Goal: Information Seeking & Learning: Learn about a topic

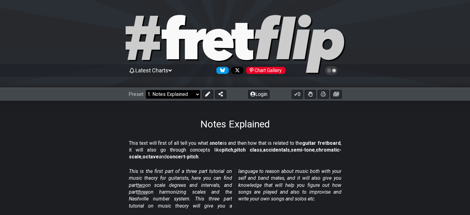
click at [194, 96] on select "Welcome to #fretflip! Initial Preset Custom Preset Minor Pentatonic Major Penta…" at bounding box center [173, 94] width 54 height 9
click at [146, 90] on select "Welcome to #fretflip! Initial Preset Custom Preset Minor Pentatonic Major Penta…" at bounding box center [173, 94] width 54 height 9
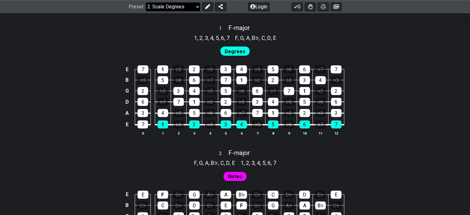
scroll to position [358, 0]
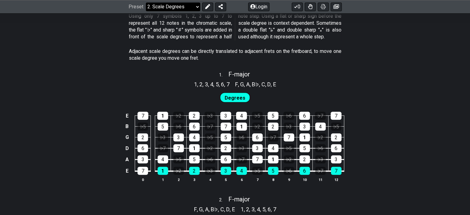
click at [187, 6] on select "Welcome to #fretflip! Initial Preset Custom Preset Minor Pentatonic Major Penta…" at bounding box center [173, 6] width 54 height 9
click at [146, 11] on select "Welcome to #fretflip! Initial Preset Custom Preset Minor Pentatonic Major Penta…" at bounding box center [173, 6] width 54 height 9
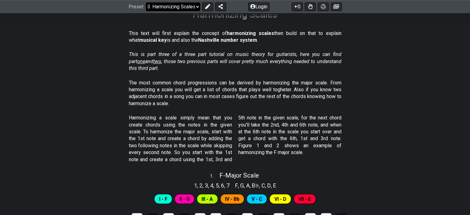
scroll to position [110, 0]
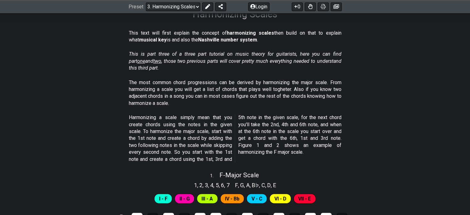
click at [225, 81] on p "The most common chord progressions can be derived by harmonizing the major scal…" at bounding box center [235, 93] width 213 height 28
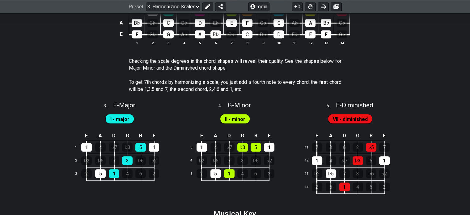
scroll to position [543, 0]
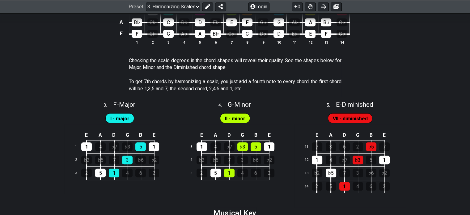
drag, startPoint x: 359, startPoint y: 125, endPoint x: 410, endPoint y: 163, distance: 64.1
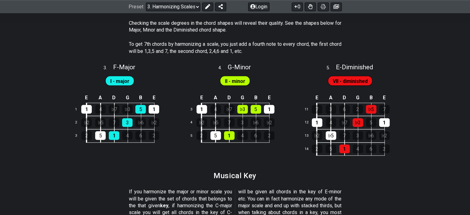
scroll to position [581, 0]
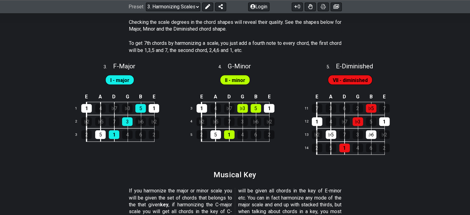
click at [373, 133] on div "♭6" at bounding box center [371, 134] width 11 height 9
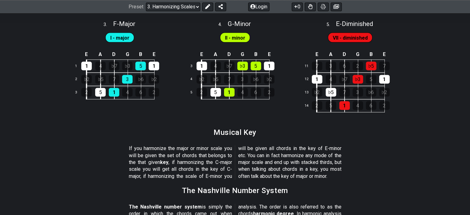
scroll to position [625, 0]
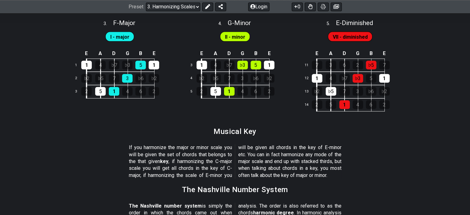
drag, startPoint x: 373, startPoint y: 133, endPoint x: 363, endPoint y: 180, distance: 48.4
click at [363, 180] on section "If you harmonize the major or minor scale you will be given the set of chords t…" at bounding box center [235, 163] width 470 height 42
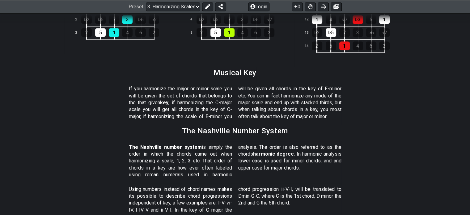
scroll to position [712, 0]
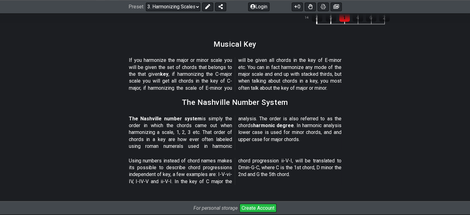
click at [363, 180] on section "Using numbers instead of chord names makes its possible to describe chord progr…" at bounding box center [235, 172] width 470 height 35
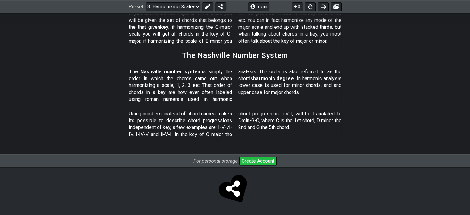
drag, startPoint x: 363, startPoint y: 180, endPoint x: 335, endPoint y: 180, distance: 28.1
click at [335, 180] on div at bounding box center [235, 190] width 470 height 30
click at [195, 4] on select "Welcome to #fretflip! Initial Preset Custom Preset Minor Pentatonic Major Penta…" at bounding box center [173, 6] width 54 height 9
click at [146, 2] on select "Welcome to #fretflip! Initial Preset Custom Preset Minor Pentatonic Major Penta…" at bounding box center [173, 6] width 54 height 9
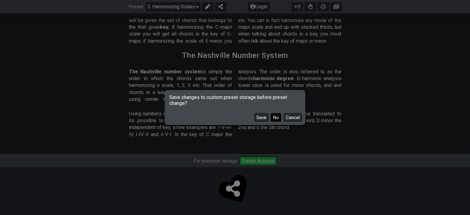
click at [277, 118] on button "No" at bounding box center [276, 117] width 11 height 8
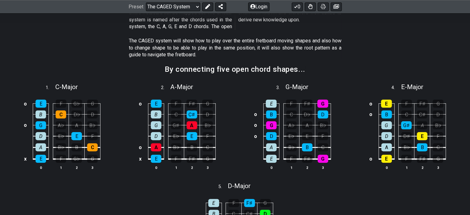
scroll to position [139, 0]
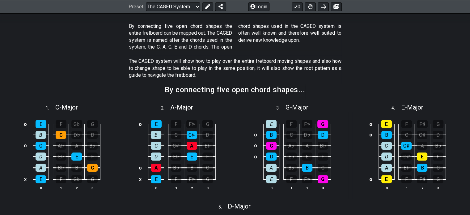
click at [378, 60] on section "The CAGED system will show how to play over the entire fretboard moving shapes …" at bounding box center [235, 69] width 470 height 28
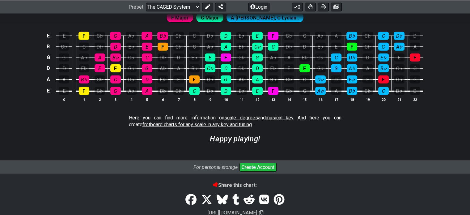
scroll to position [1710, 0]
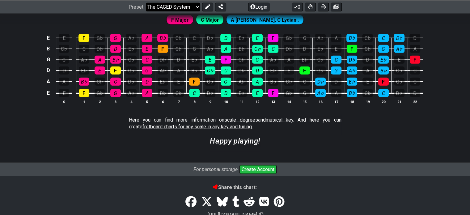
click at [191, 8] on select "Welcome to #fretflip! Initial Preset Custom Preset Minor Pentatonic Major Penta…" at bounding box center [173, 6] width 54 height 9
click at [146, 11] on select "Welcome to #fretflip! Initial Preset Custom Preset Minor Pentatonic Major Penta…" at bounding box center [173, 6] width 54 height 9
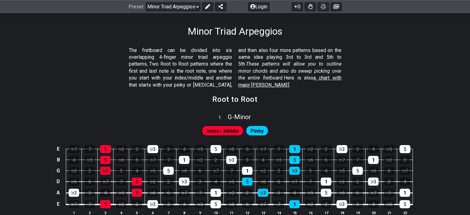
scroll to position [93, 0]
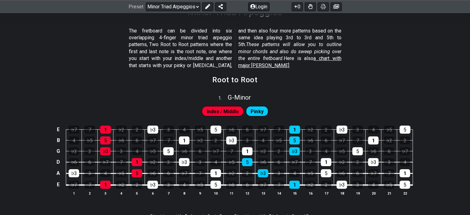
click at [129, 87] on section "Root to Root" at bounding box center [235, 82] width 470 height 16
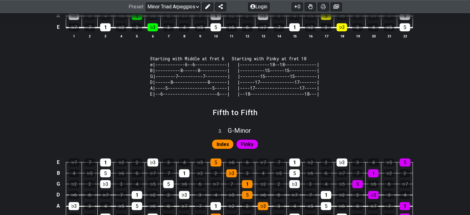
scroll to position [458, 0]
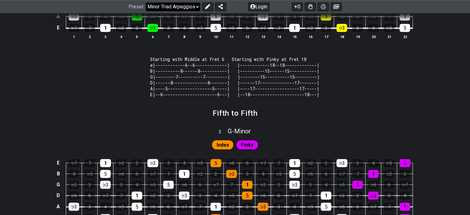
click at [170, 7] on select "Welcome to #fretflip! Initial Preset Custom Preset Minor Pentatonic Major Penta…" at bounding box center [173, 6] width 54 height 9
click at [146, 11] on select "Welcome to #fretflip! Initial Preset Custom Preset Minor Pentatonic Major Penta…" at bounding box center [173, 6] width 54 height 9
select select "/movable-7th-chords"
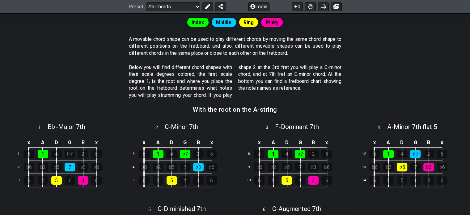
scroll to position [195, 0]
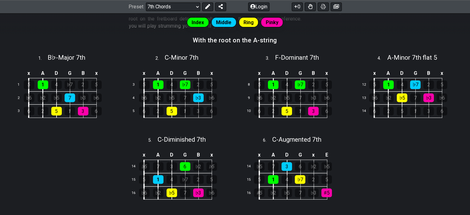
click at [395, 40] on section "With the root on the A-string" at bounding box center [235, 42] width 470 height 16
